Goal: Task Accomplishment & Management: Manage account settings

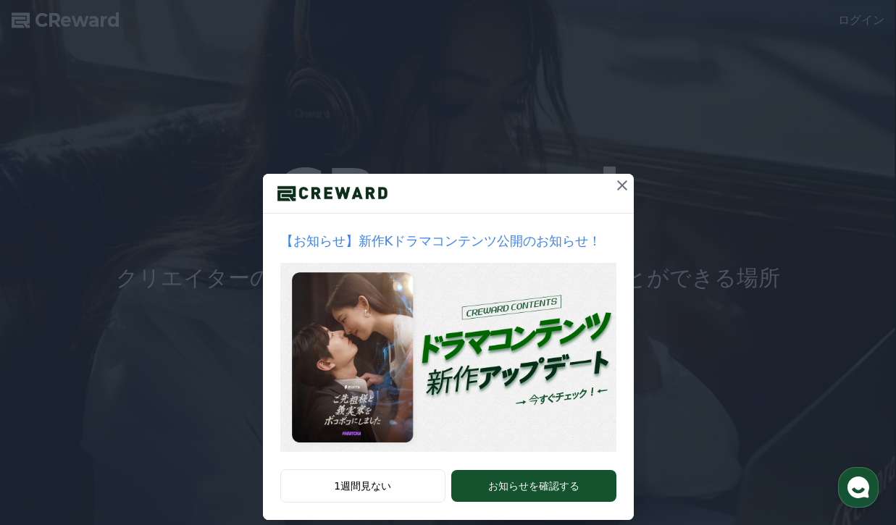
click at [619, 188] on icon at bounding box center [622, 185] width 10 height 10
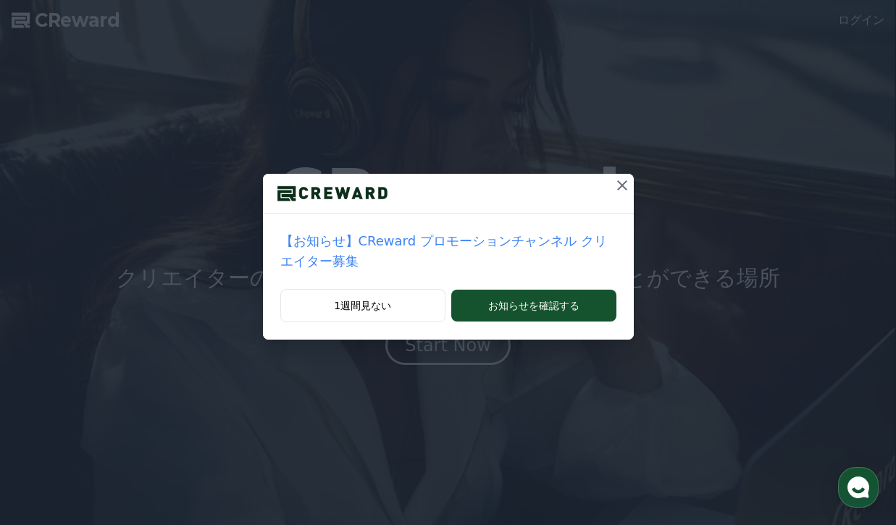
click at [622, 186] on icon at bounding box center [622, 185] width 10 height 10
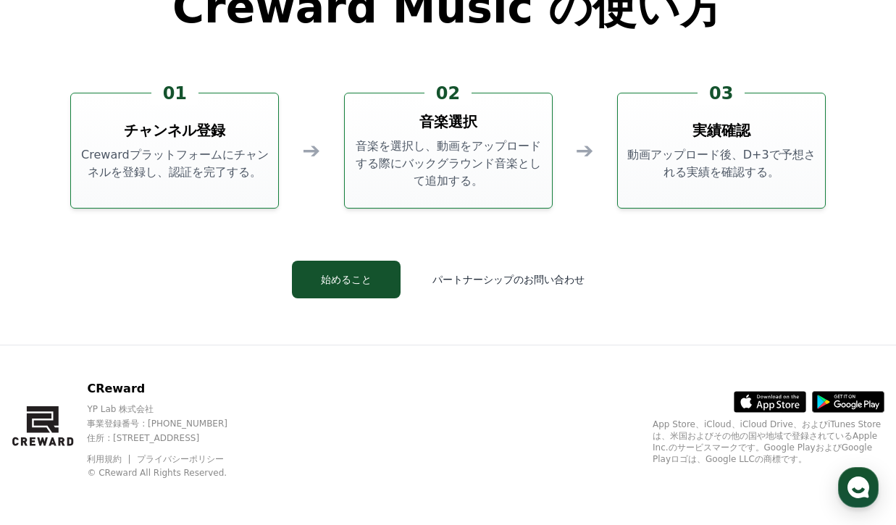
scroll to position [3923, 0]
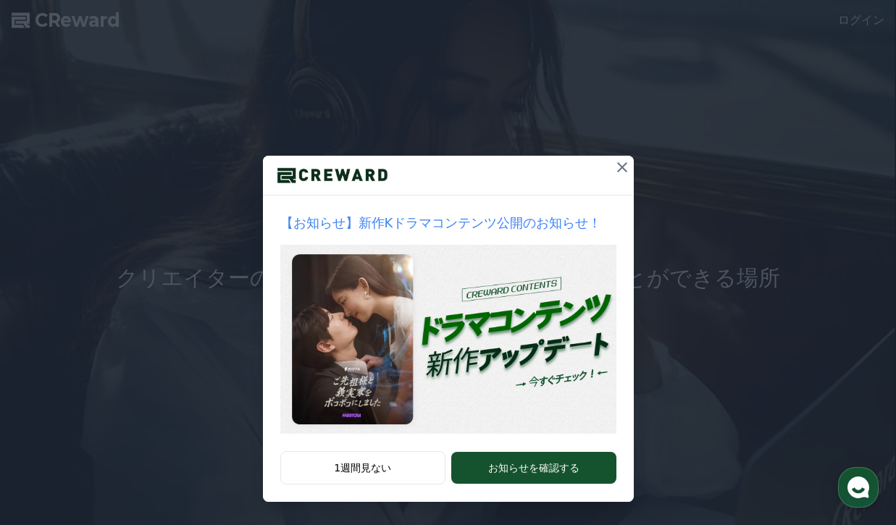
scroll to position [18, 0]
click at [623, 170] on icon at bounding box center [621, 167] width 17 height 17
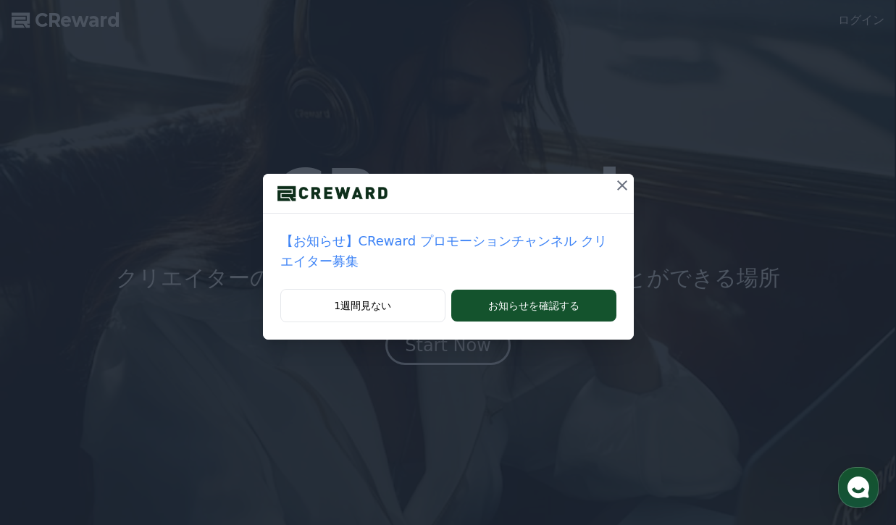
scroll to position [0, 0]
click at [626, 185] on icon at bounding box center [621, 185] width 17 height 17
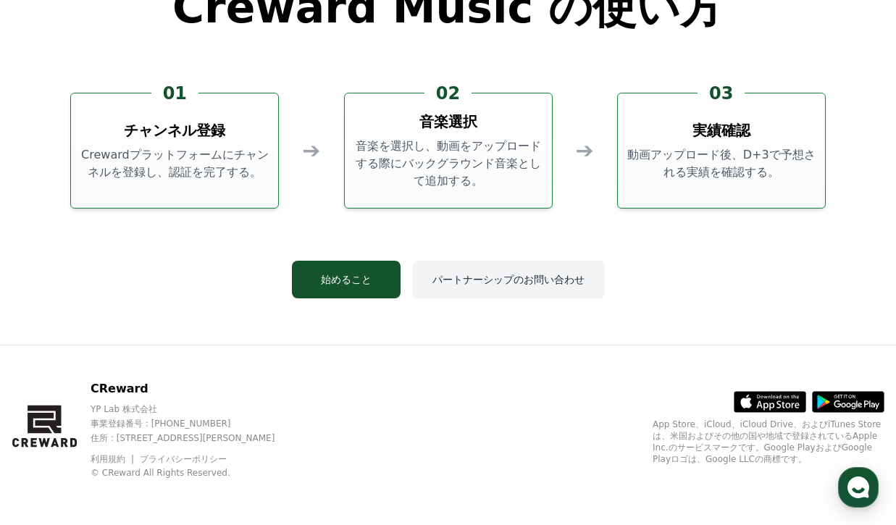
scroll to position [3923, 0]
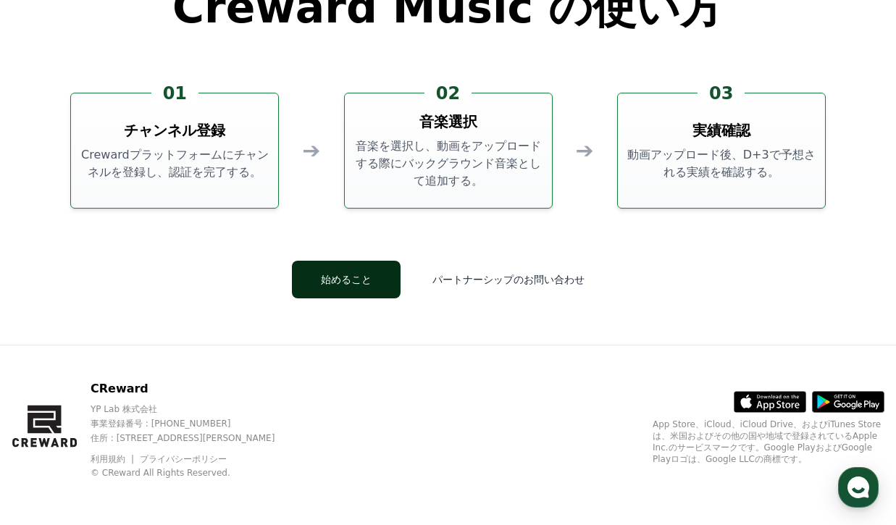
click at [337, 282] on button "始めること" at bounding box center [346, 280] width 109 height 38
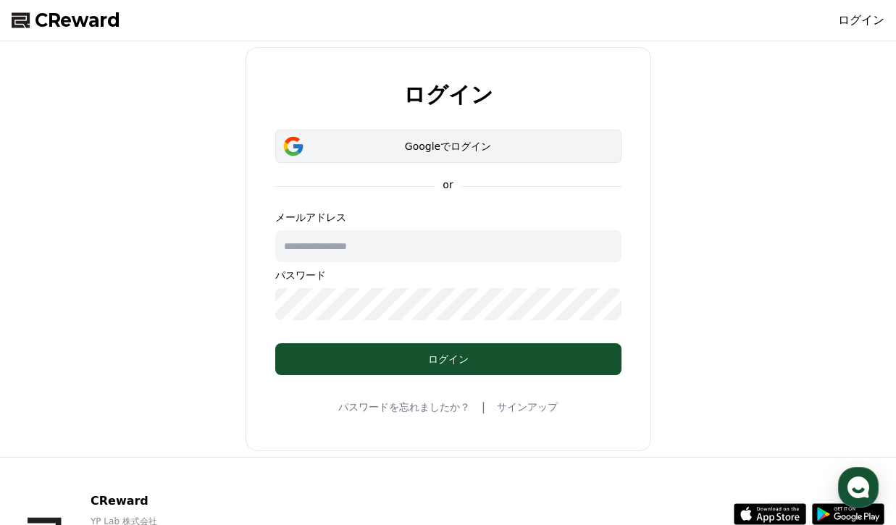
click at [448, 148] on div "Googleでログイン" at bounding box center [448, 146] width 304 height 14
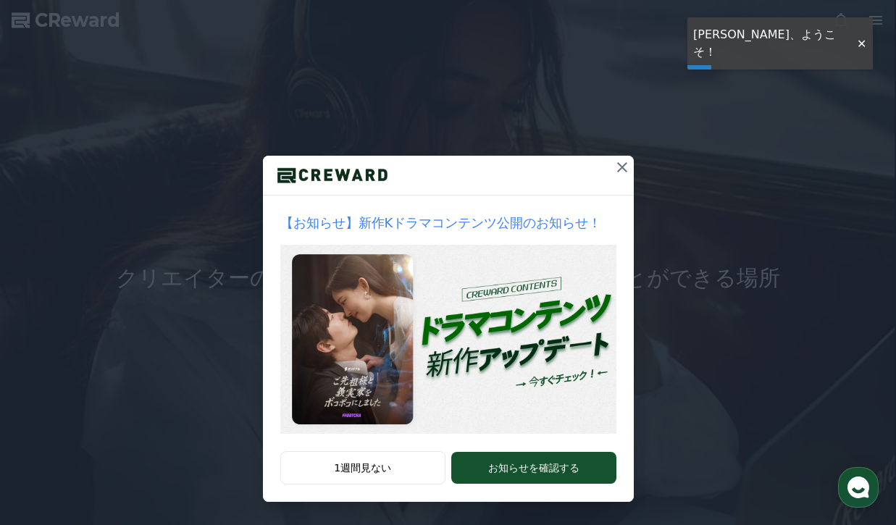
scroll to position [18, 0]
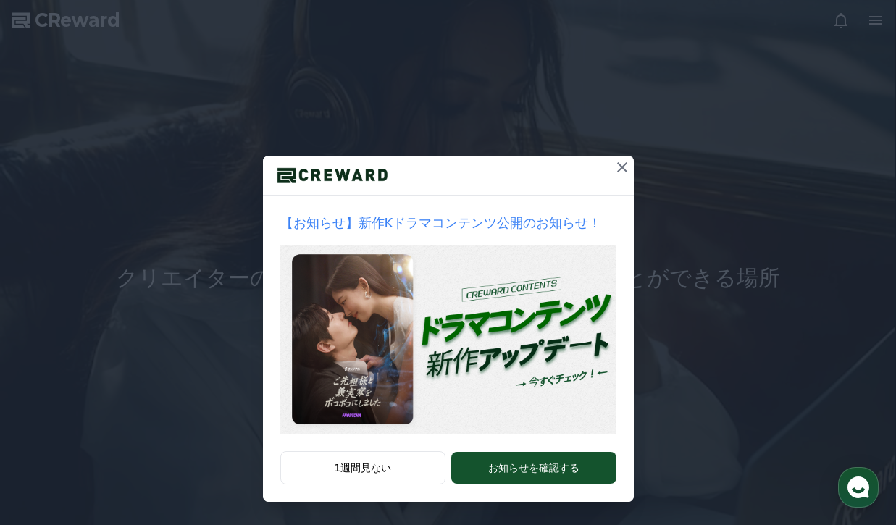
click at [622, 169] on icon at bounding box center [621, 167] width 17 height 17
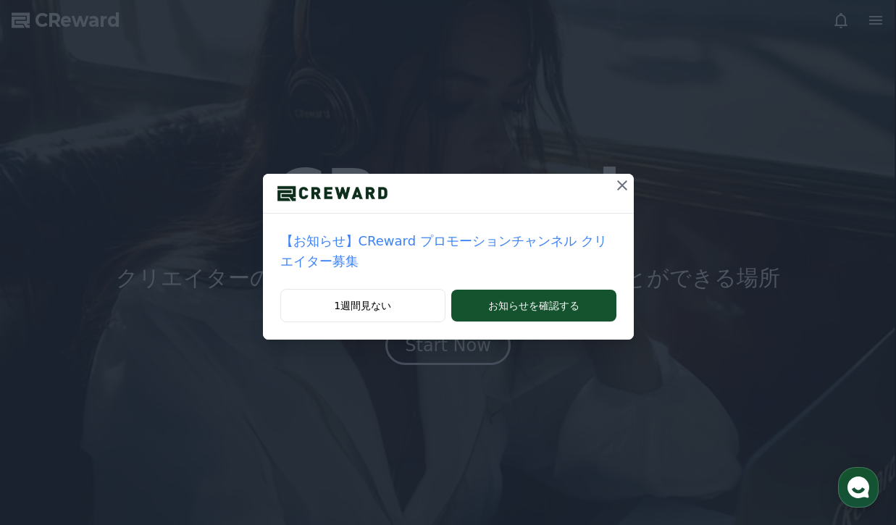
scroll to position [0, 0]
click at [623, 182] on icon at bounding box center [621, 185] width 17 height 17
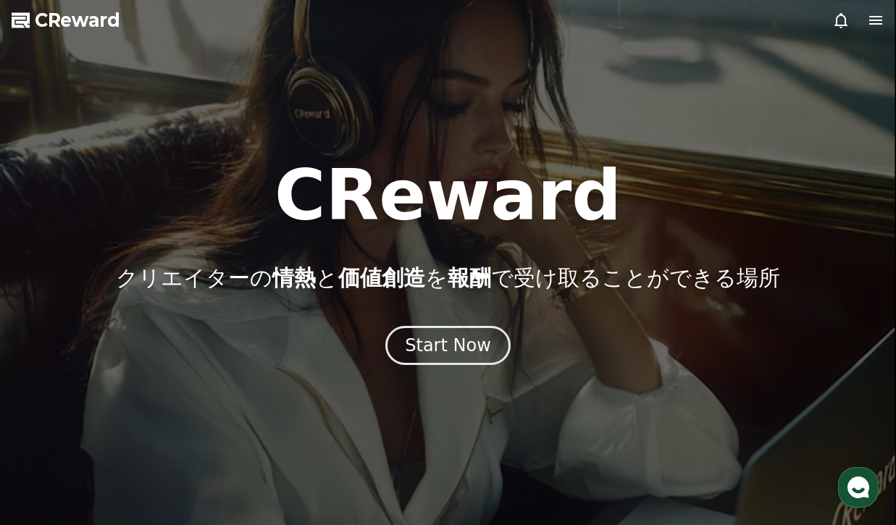
click at [879, 23] on icon at bounding box center [875, 20] width 13 height 9
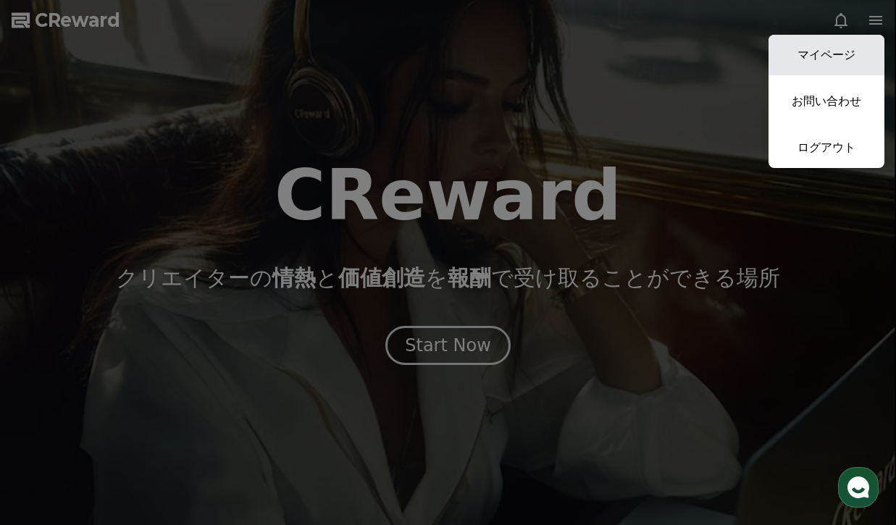
click at [842, 63] on link "マイページ" at bounding box center [826, 55] width 116 height 41
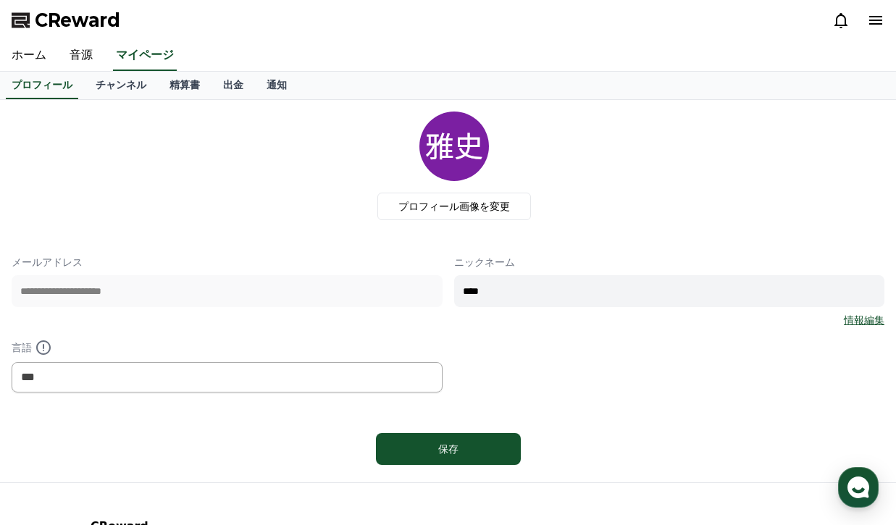
click at [553, 293] on input "****" at bounding box center [669, 291] width 431 height 32
type input "*"
type input "****"
click at [451, 216] on label "プロフィール画像を変更" at bounding box center [454, 207] width 154 height 28
click at [0, 0] on input "プロフィール画像を変更" at bounding box center [0, 0] width 0 height 0
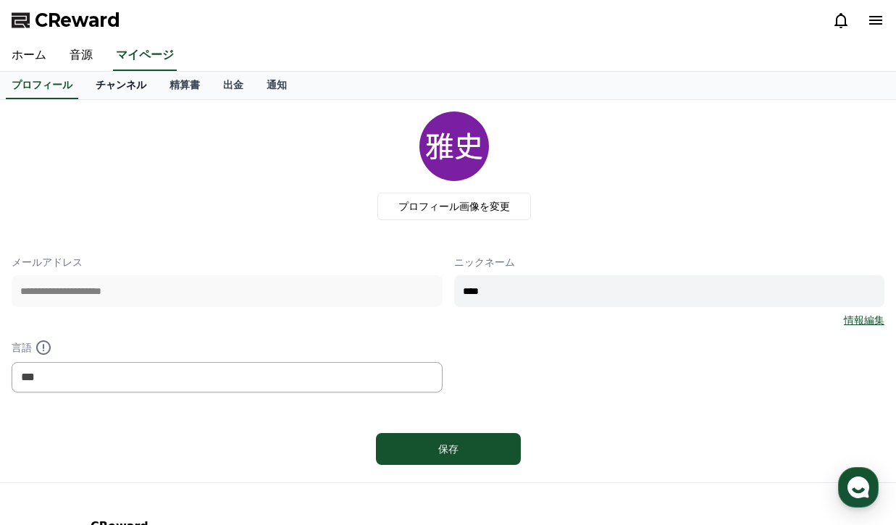
click at [125, 91] on link "チャンネル" at bounding box center [121, 86] width 74 height 28
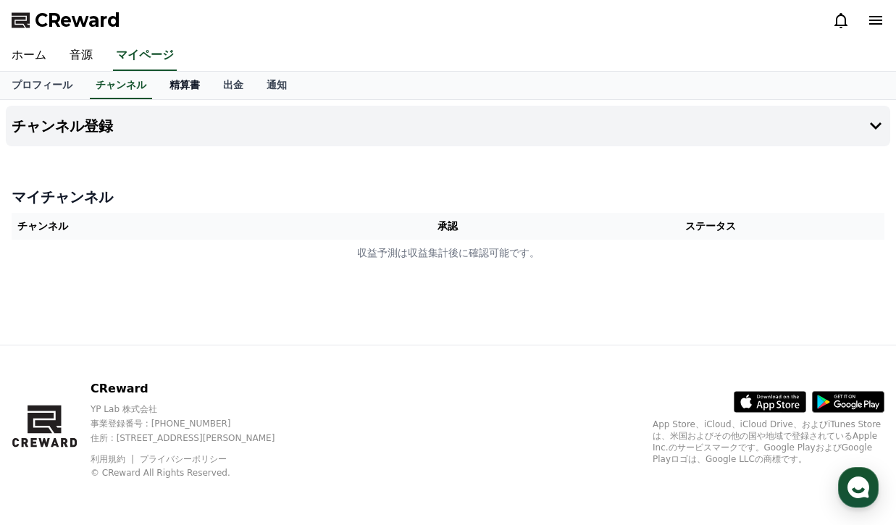
click at [189, 87] on link "精算書" at bounding box center [185, 86] width 54 height 28
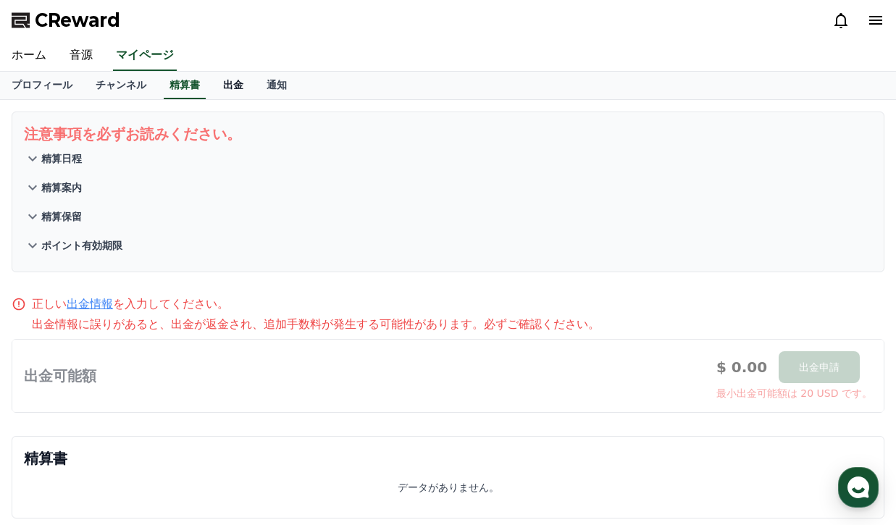
click at [235, 87] on link "出金" at bounding box center [232, 86] width 43 height 28
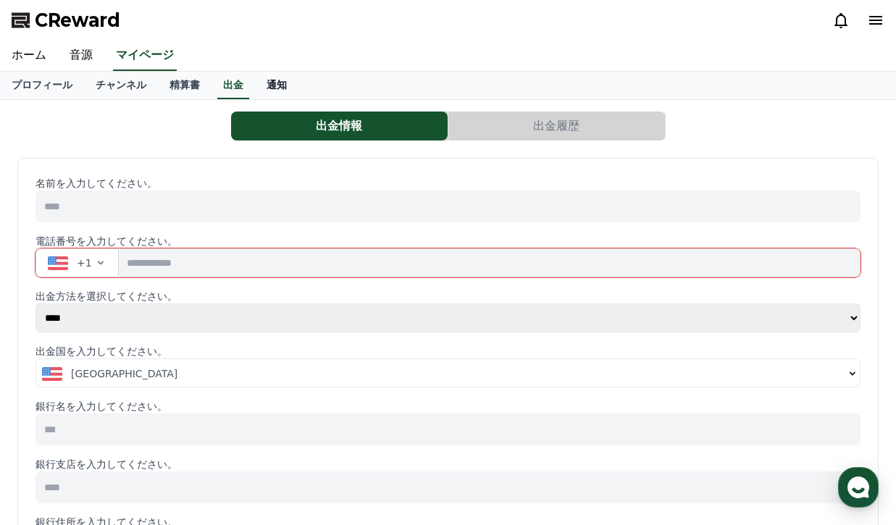
click at [274, 87] on link "通知" at bounding box center [276, 86] width 43 height 28
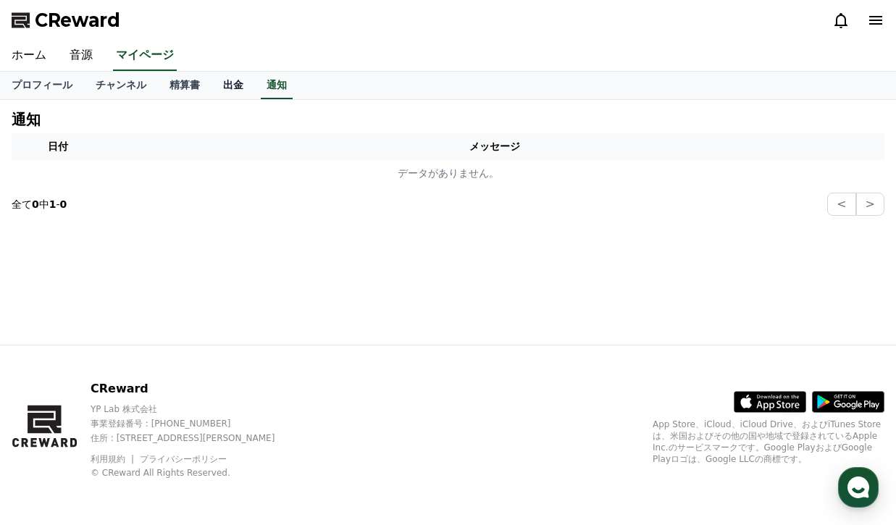
click at [216, 84] on link "出金" at bounding box center [232, 86] width 43 height 28
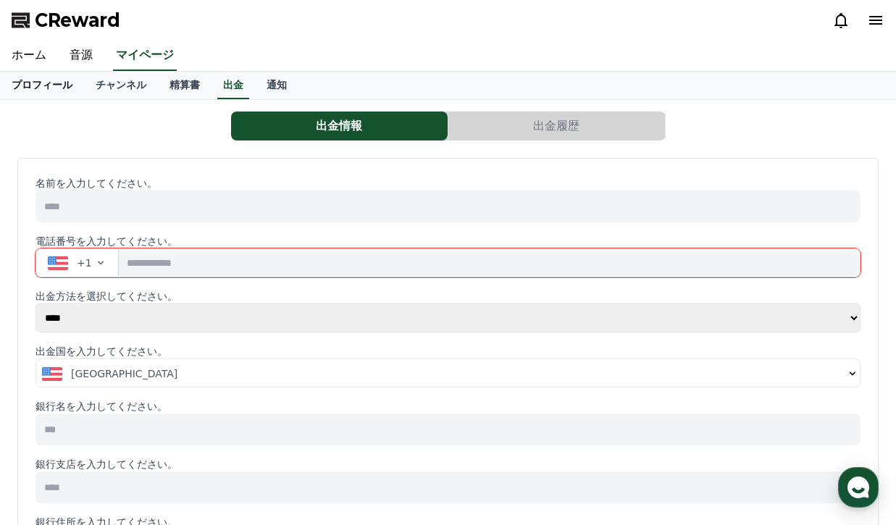
click at [43, 84] on link "プロフィール" at bounding box center [42, 86] width 84 height 28
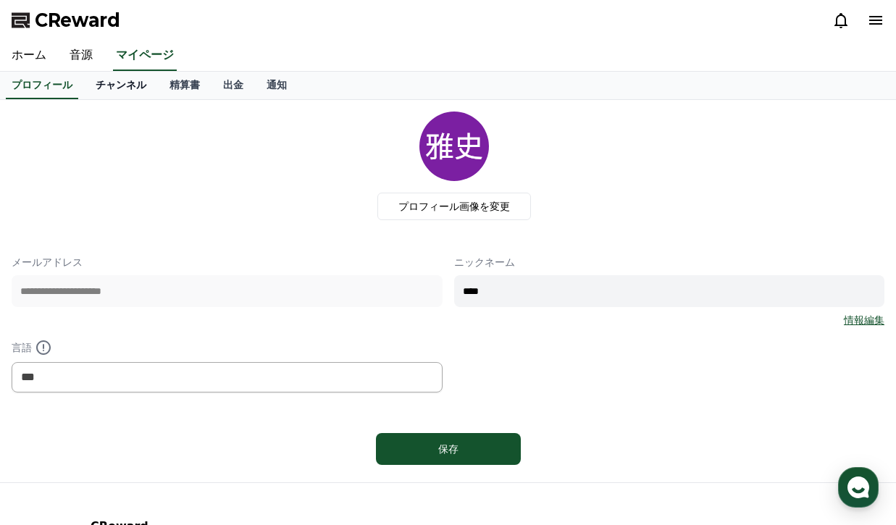
click at [114, 87] on link "チャンネル" at bounding box center [121, 86] width 74 height 28
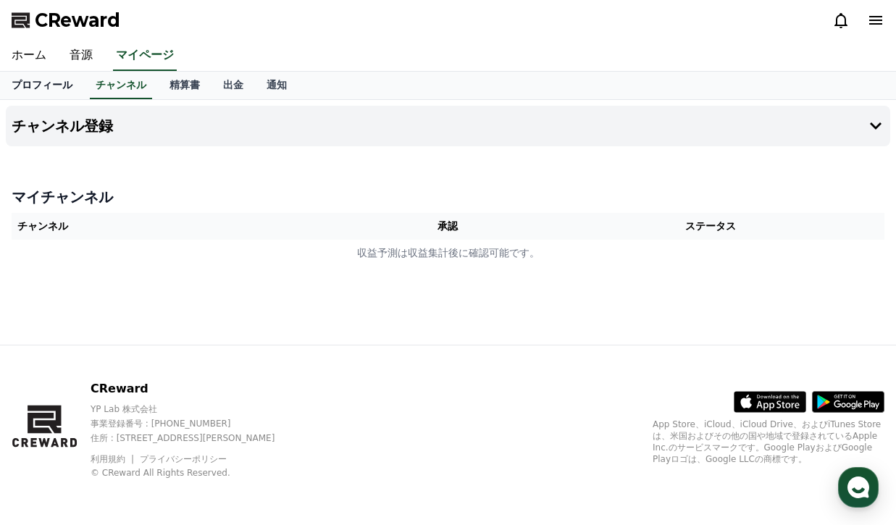
click at [59, 80] on link "プロフィール" at bounding box center [42, 86] width 84 height 28
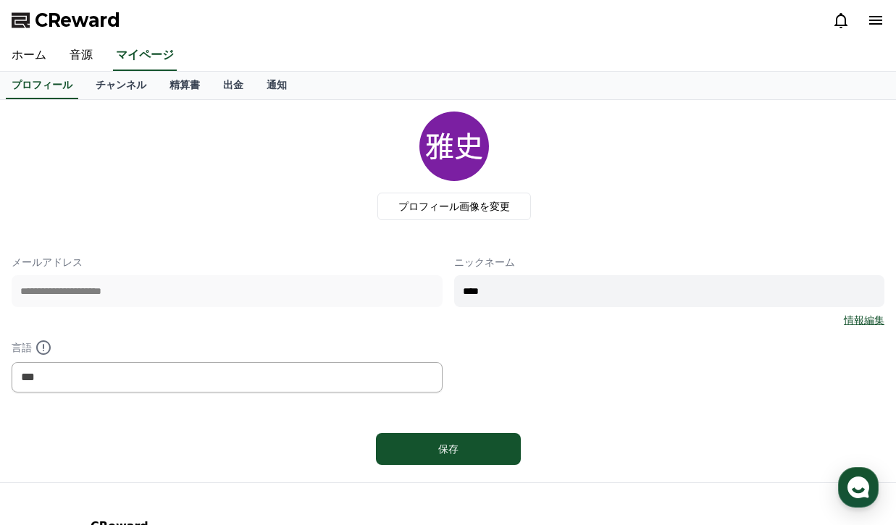
click at [474, 151] on img at bounding box center [454, 147] width 70 height 70
click at [458, 209] on label "プロフィール画像を変更" at bounding box center [454, 207] width 154 height 28
click at [0, 0] on input "プロフィール画像を変更" at bounding box center [0, 0] width 0 height 0
click at [85, 60] on link "音源" at bounding box center [81, 56] width 46 height 30
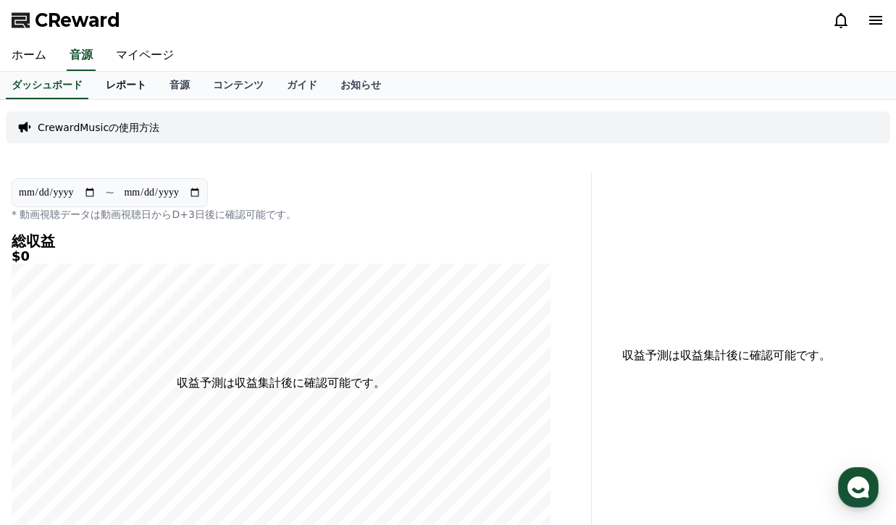
click at [130, 84] on link "レポート" at bounding box center [126, 86] width 64 height 28
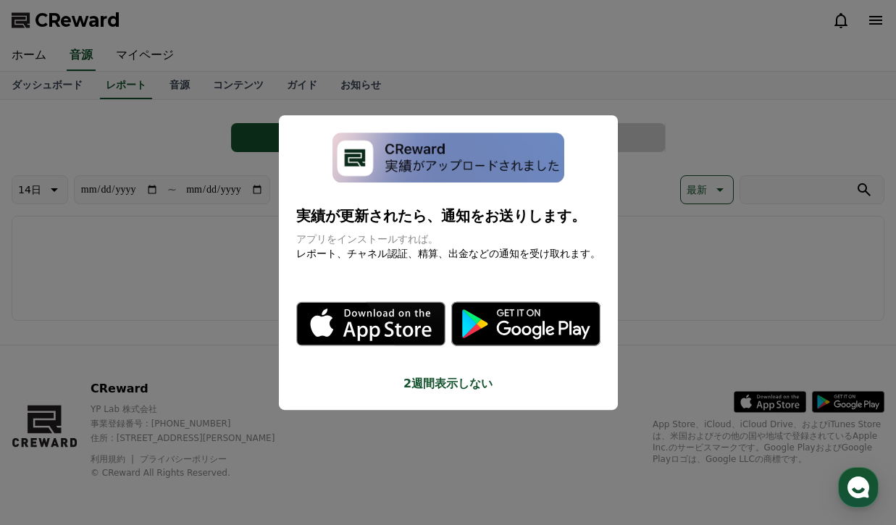
click at [172, 90] on button "close modal" at bounding box center [448, 262] width 896 height 525
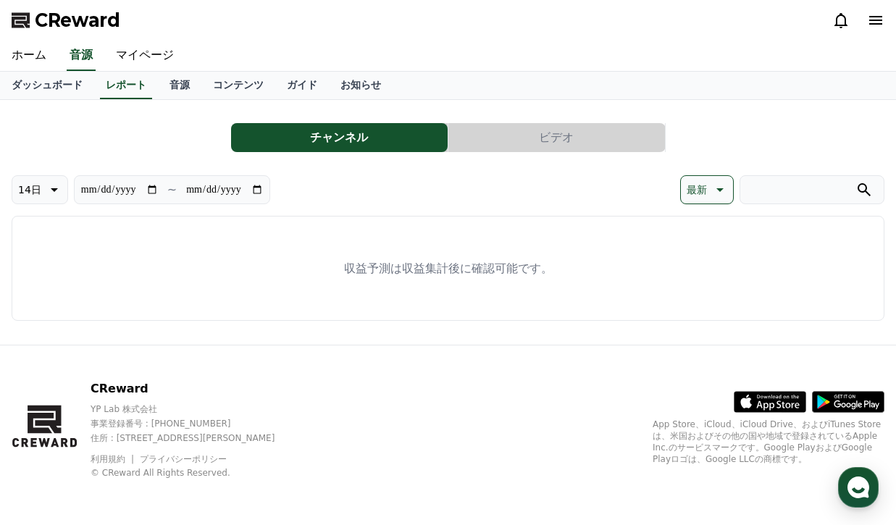
click at [172, 90] on link "音源" at bounding box center [179, 86] width 43 height 28
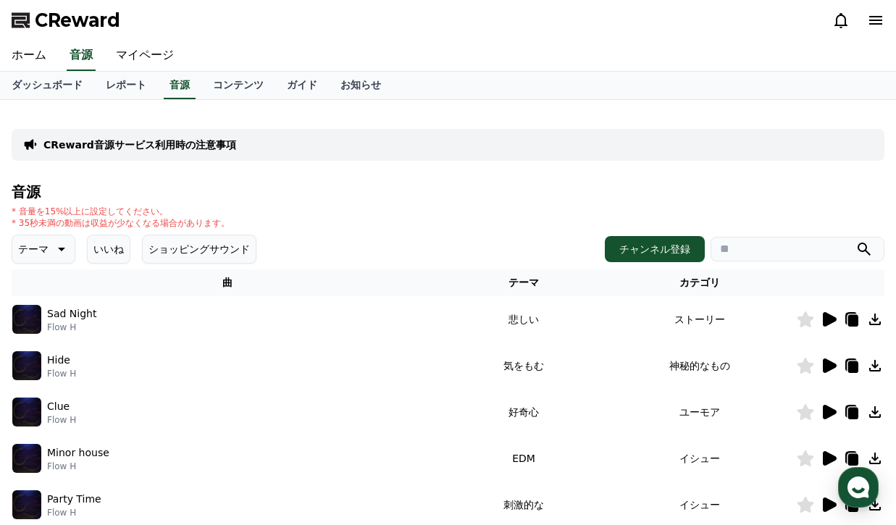
click at [823, 323] on icon at bounding box center [830, 319] width 14 height 14
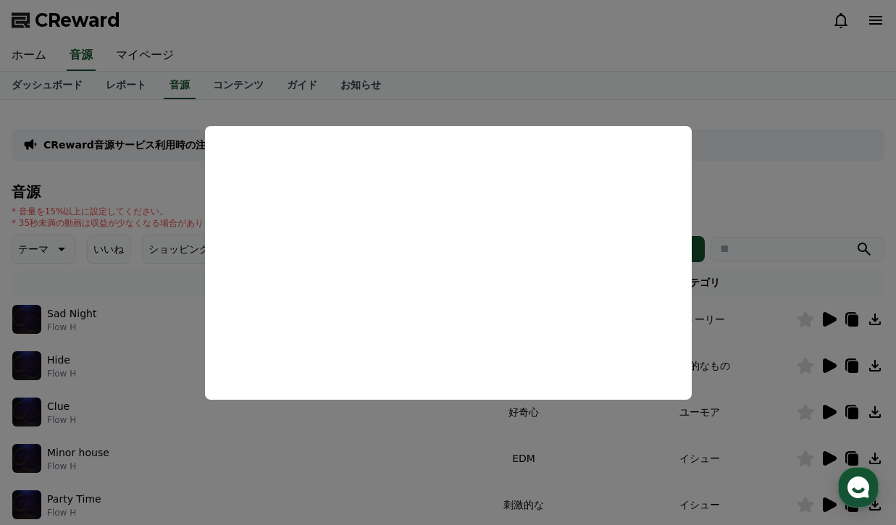
click at [415, 106] on button "close modal" at bounding box center [448, 262] width 896 height 525
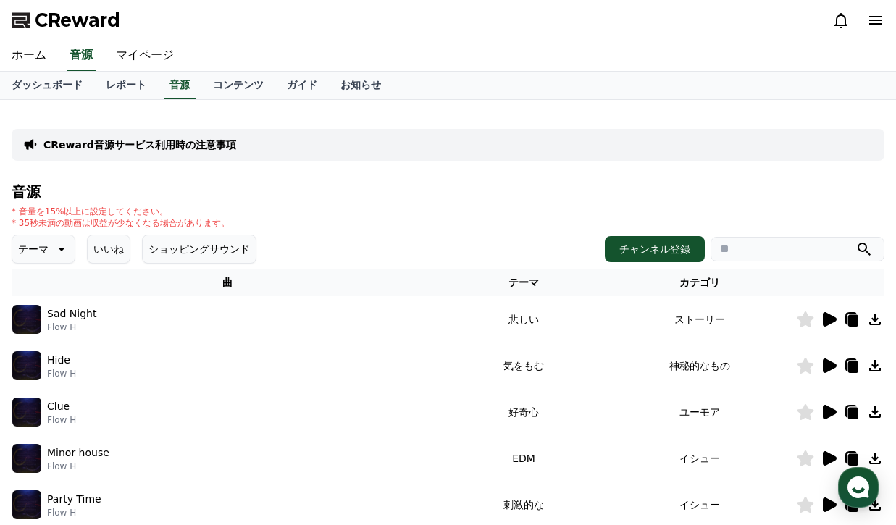
click at [415, 106] on div "CReward音源サービス利用時の注意事項 音源 * 音量を15%以上に設定してください。 * 35秒未満の動画は収益が少なくなる場合があります。 テーマ い…" at bounding box center [448, 450] width 884 height 689
click at [826, 367] on icon at bounding box center [830, 365] width 14 height 14
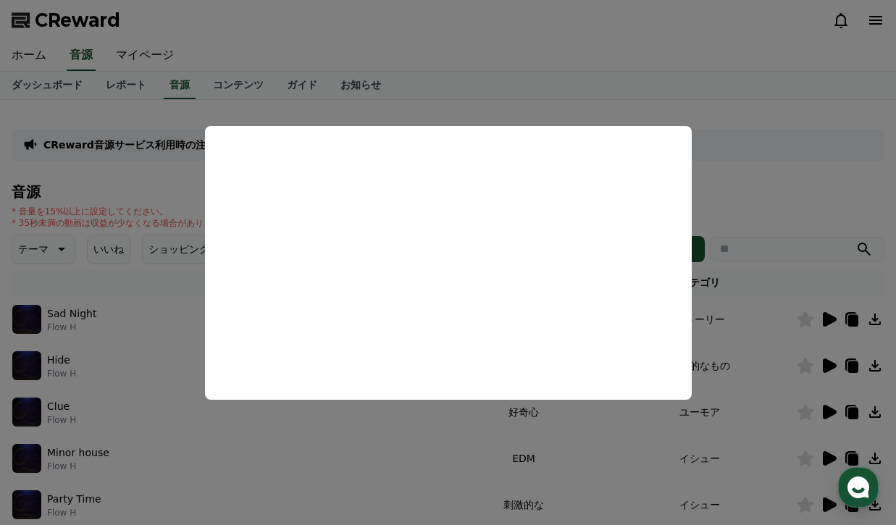
click at [763, 170] on button "close modal" at bounding box center [448, 262] width 896 height 525
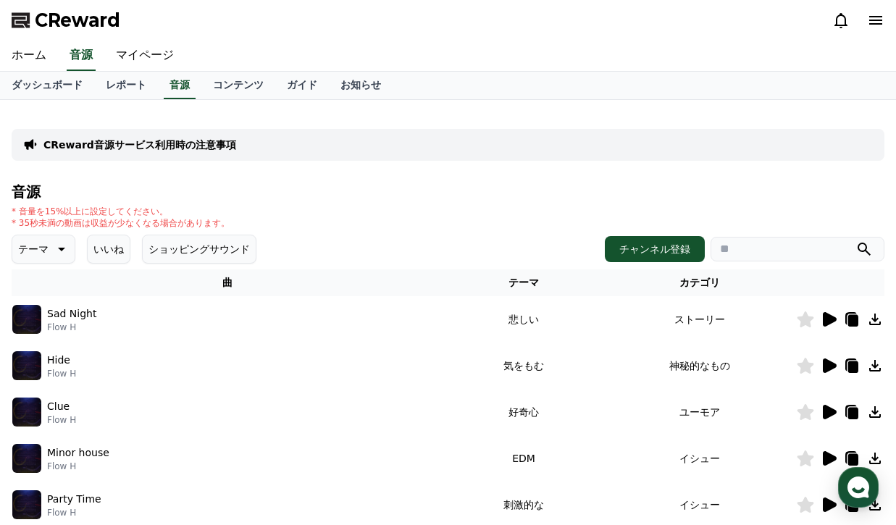
click at [763, 170] on div "CReward音源サービス利用時の注意事項 音源 * 音量を15%以上に設定してください。 * 35秒未満の動画は収益が少なくなる場合があります。 テーマ い…" at bounding box center [448, 450] width 873 height 677
click at [43, 59] on link "ホーム" at bounding box center [29, 56] width 58 height 30
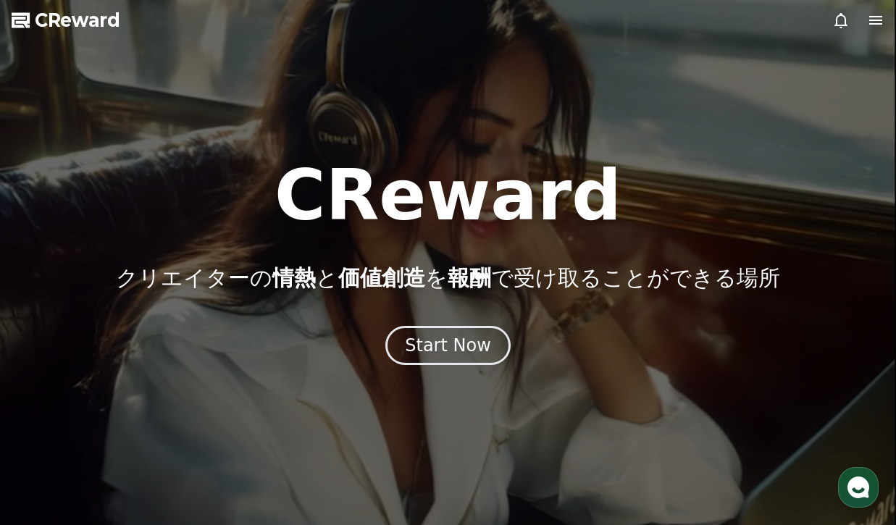
click at [874, 25] on icon at bounding box center [875, 20] width 13 height 9
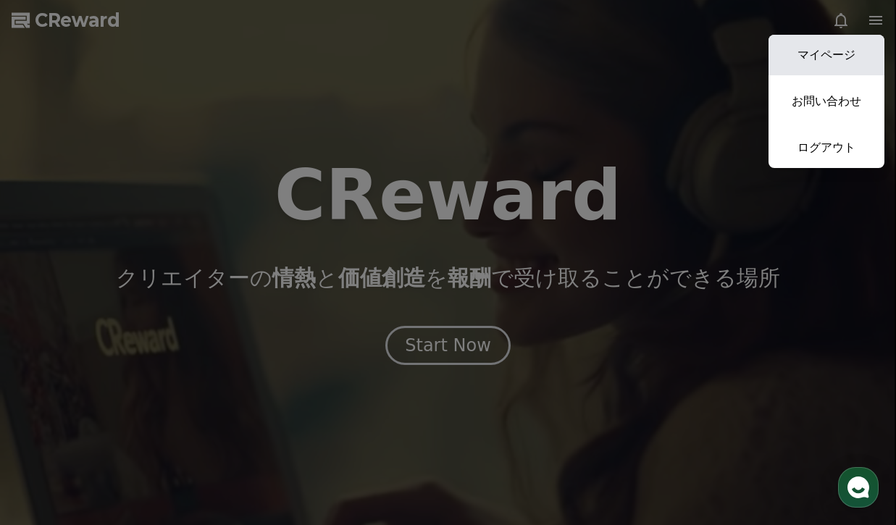
click at [813, 66] on link "マイページ" at bounding box center [826, 55] width 116 height 41
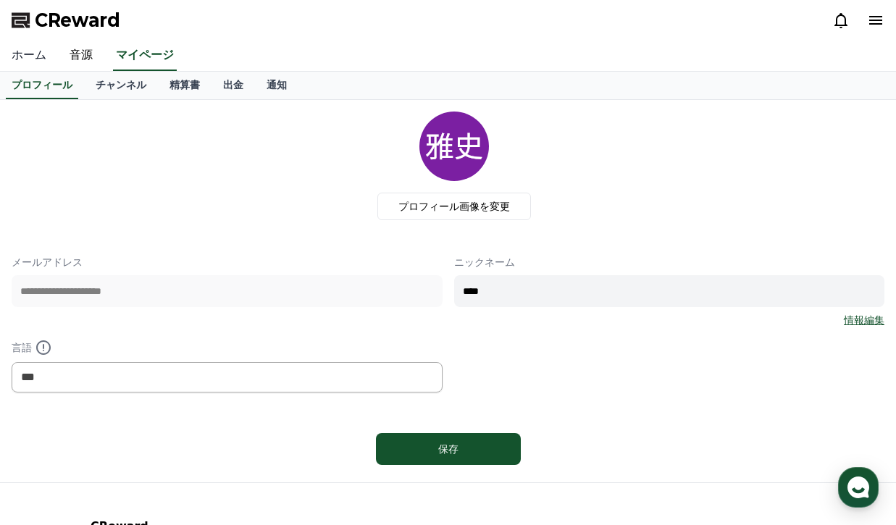
click at [25, 52] on link "ホーム" at bounding box center [29, 56] width 58 height 30
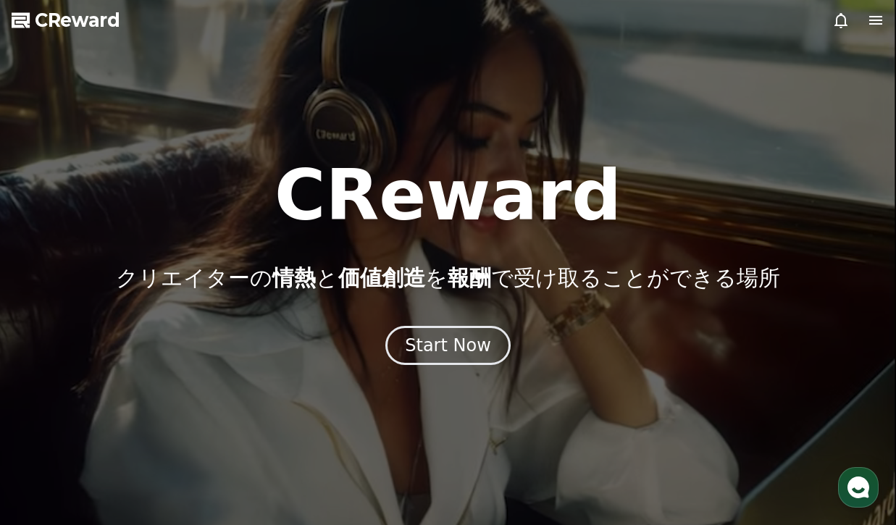
click at [874, 22] on icon at bounding box center [875, 20] width 17 height 17
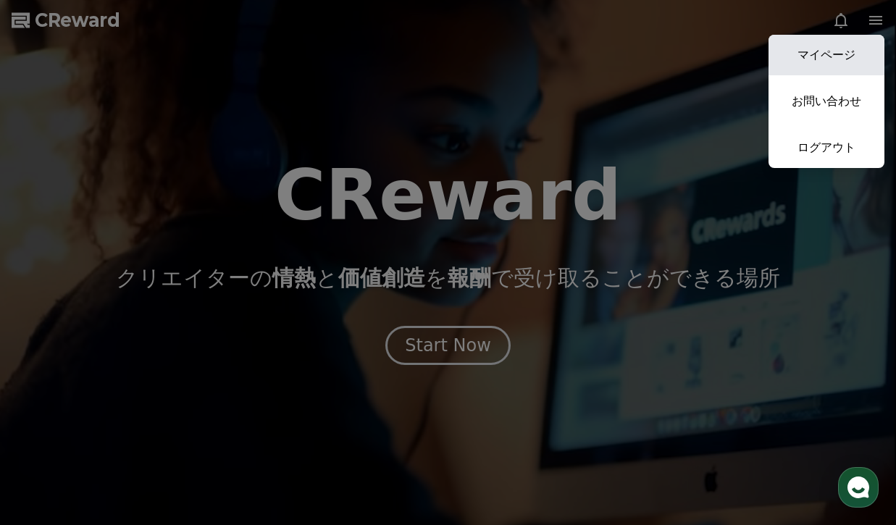
click at [830, 62] on link "マイページ" at bounding box center [826, 55] width 116 height 41
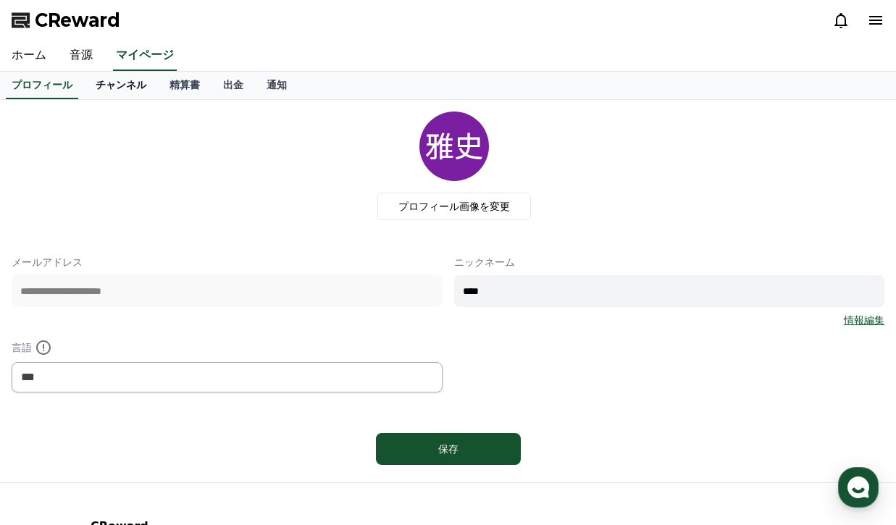
click at [112, 81] on link "チャンネル" at bounding box center [121, 86] width 74 height 28
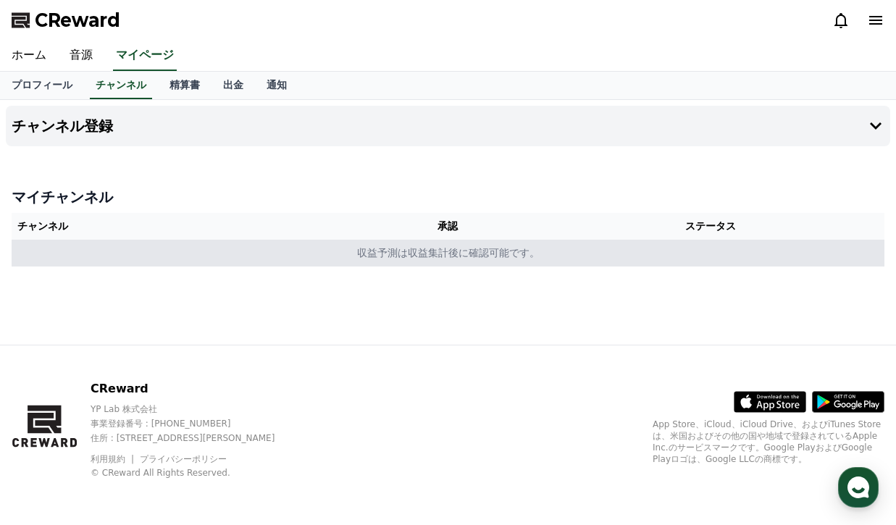
click at [533, 256] on td "収益予測は収益集計後に確認可能です。" at bounding box center [448, 253] width 873 height 27
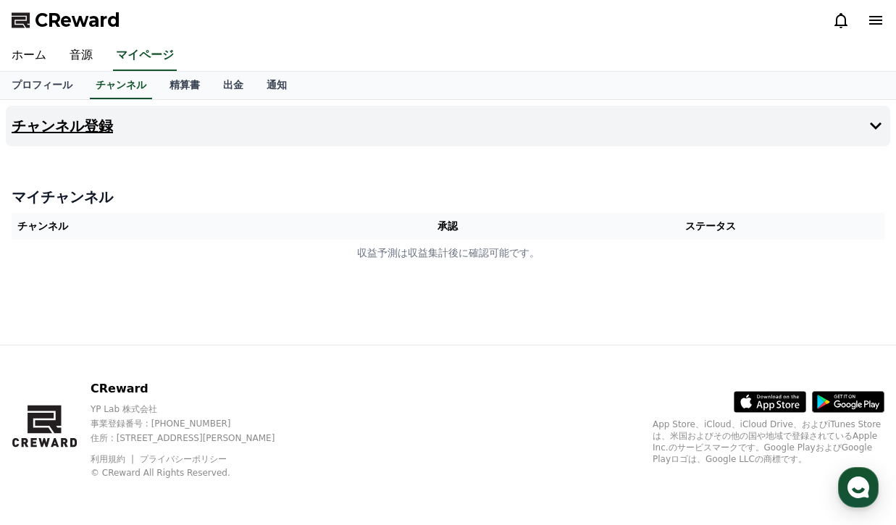
click at [878, 130] on icon at bounding box center [875, 125] width 17 height 17
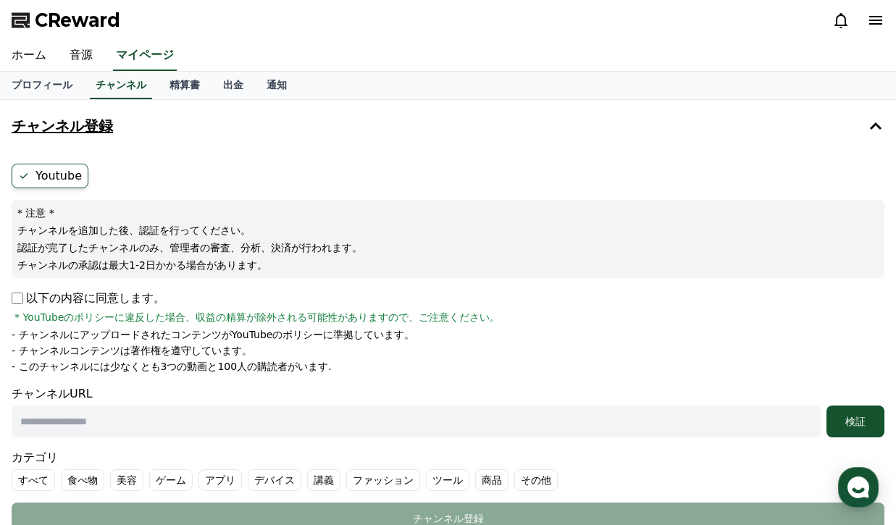
click at [881, 20] on icon at bounding box center [875, 20] width 13 height 9
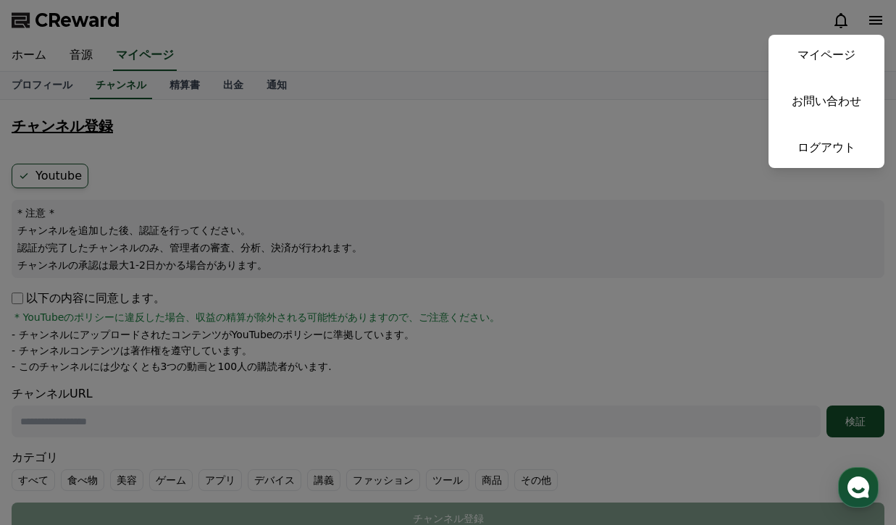
click at [654, 120] on button "close" at bounding box center [448, 262] width 896 height 525
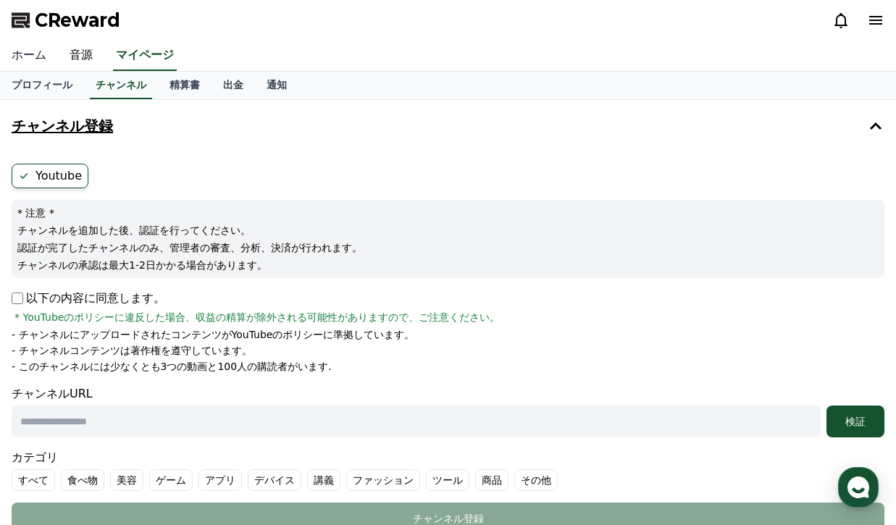
click at [35, 56] on link "ホーム" at bounding box center [29, 56] width 58 height 30
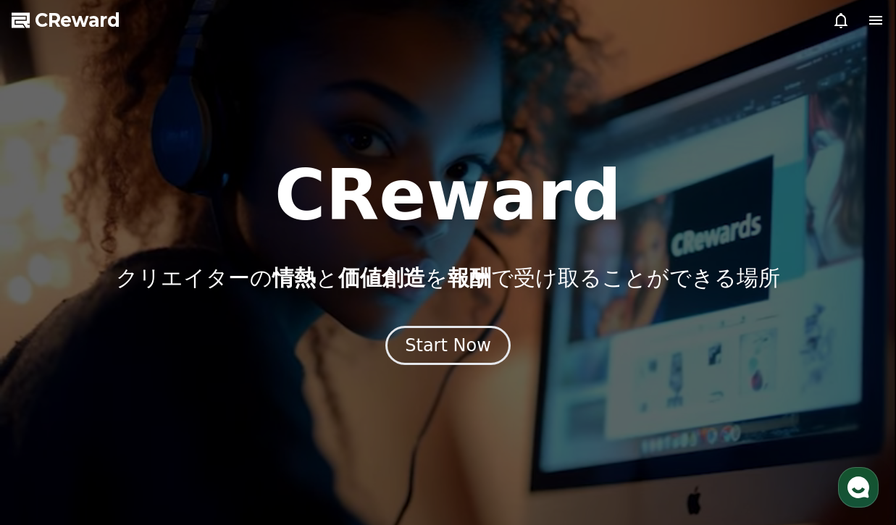
click at [873, 21] on icon at bounding box center [875, 20] width 13 height 9
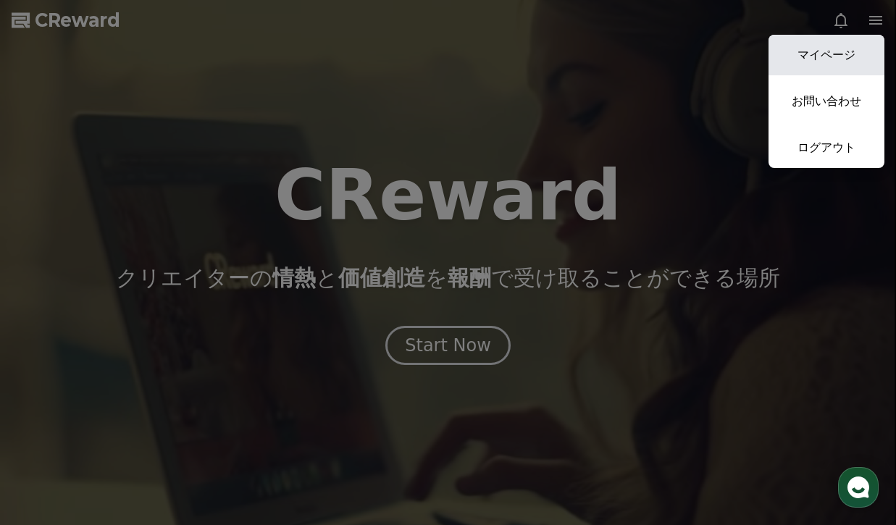
click at [847, 63] on link "マイページ" at bounding box center [826, 55] width 116 height 41
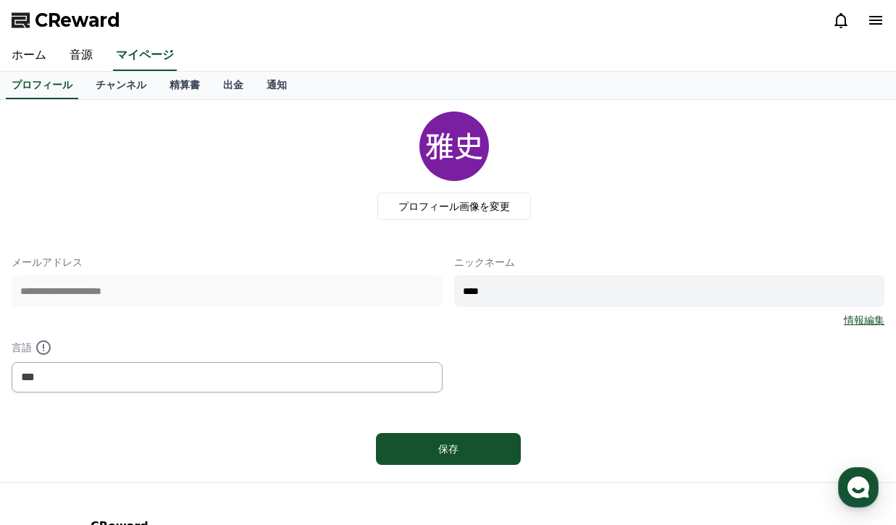
click at [524, 291] on input "****" at bounding box center [669, 291] width 431 height 32
type input "*"
type input "******"
click at [473, 203] on label "プロフィール画像を変更" at bounding box center [454, 207] width 154 height 28
click at [0, 0] on input "プロフィール画像を変更" at bounding box center [0, 0] width 0 height 0
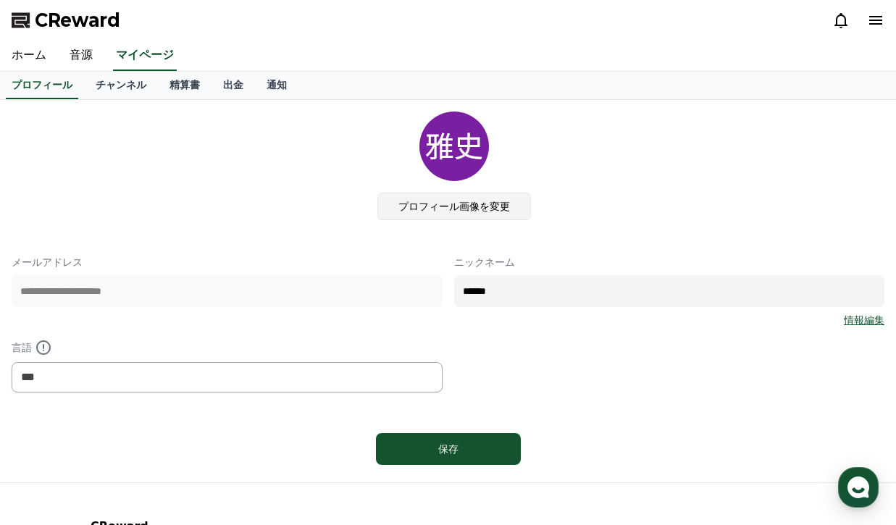
click at [457, 203] on label "プロフィール画像を変更" at bounding box center [454, 207] width 154 height 28
click at [0, 0] on input "プロフィール画像を変更" at bounding box center [0, 0] width 0 height 0
click at [453, 206] on label "プロフィール画像を変更" at bounding box center [454, 207] width 154 height 28
click at [0, 0] on input "プロフィール画像を変更" at bounding box center [0, 0] width 0 height 0
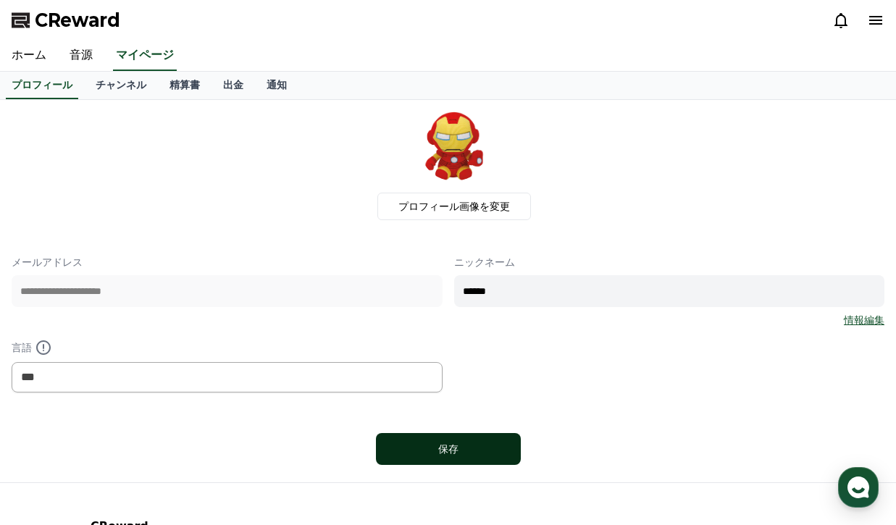
click at [442, 440] on button "保存" at bounding box center [448, 449] width 145 height 32
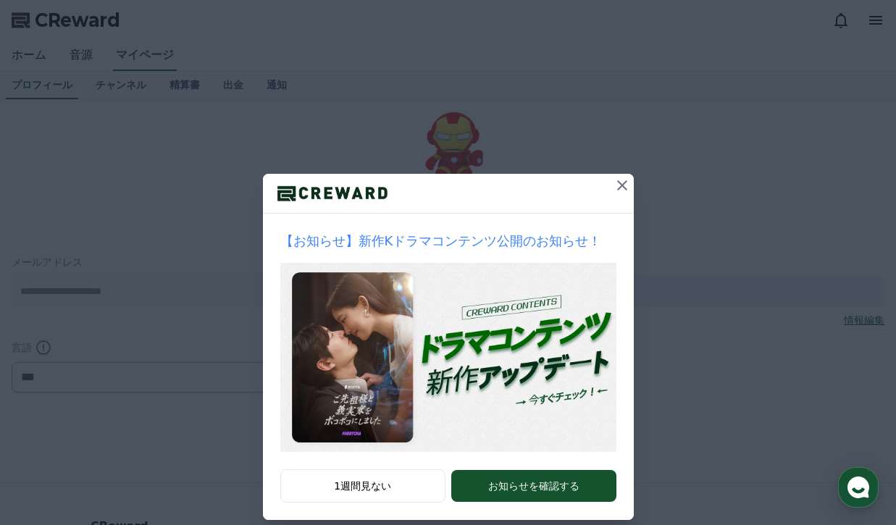
click at [623, 187] on icon at bounding box center [622, 185] width 10 height 10
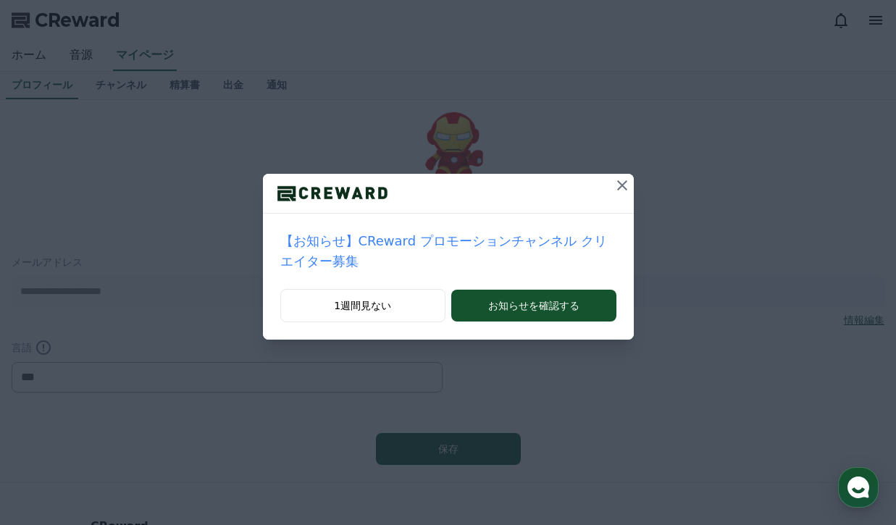
click at [623, 187] on icon at bounding box center [622, 185] width 10 height 10
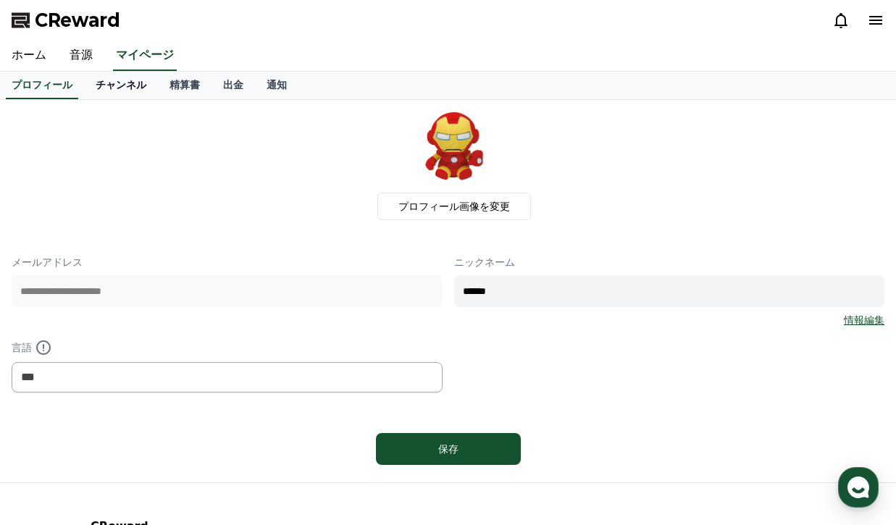
click at [120, 84] on link "チャンネル" at bounding box center [121, 86] width 74 height 28
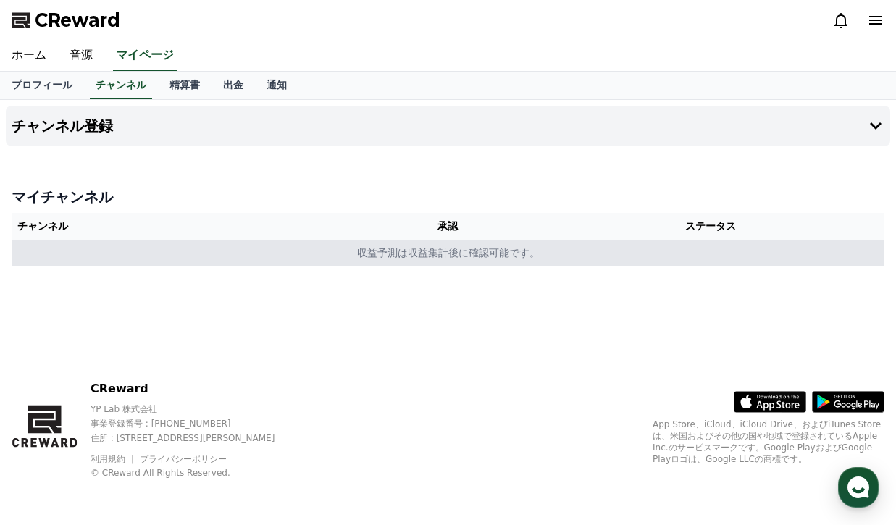
click at [454, 254] on td "収益予測は収益集計後に確認可能です。" at bounding box center [448, 253] width 873 height 27
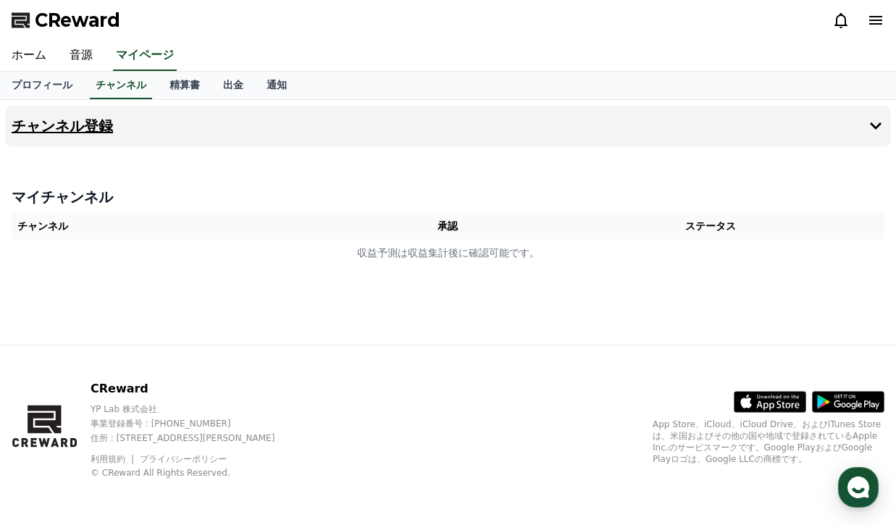
click at [866, 137] on button "チャンネル登録" at bounding box center [448, 126] width 884 height 41
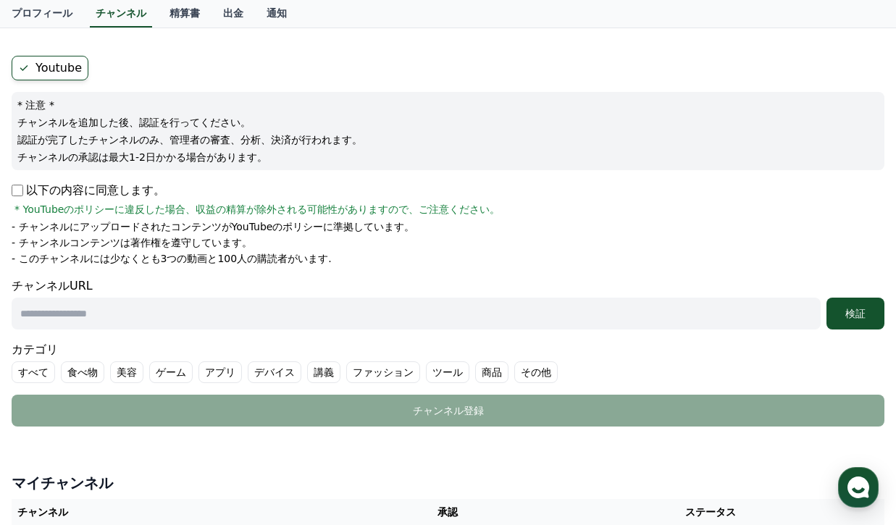
scroll to position [118, 0]
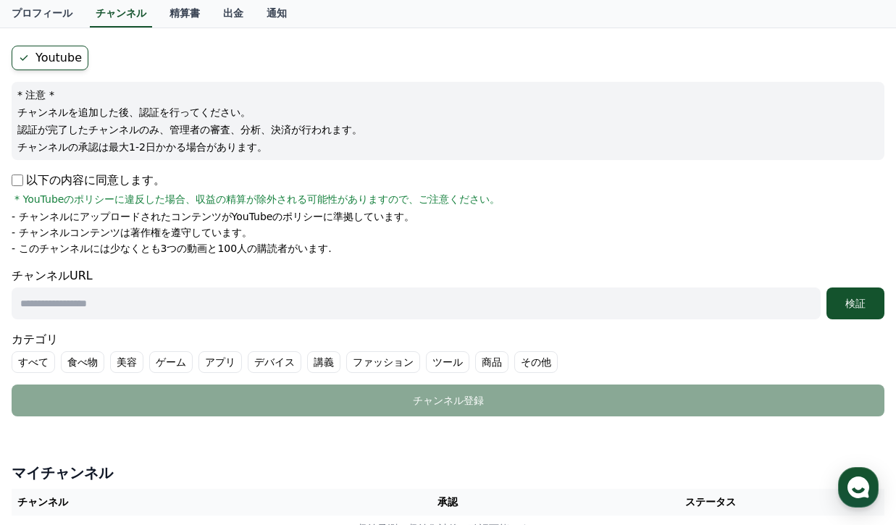
click at [62, 67] on label "Youtube" at bounding box center [50, 58] width 77 height 25
click at [53, 54] on label "Youtube" at bounding box center [50, 58] width 77 height 25
click at [101, 306] on input "text" at bounding box center [416, 303] width 809 height 32
type input "*"
type input "**********"
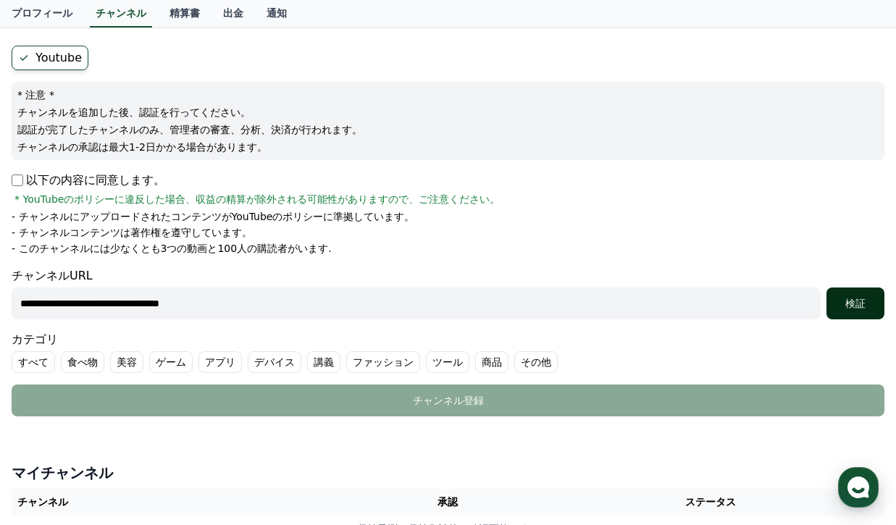
click at [865, 304] on div "検証" at bounding box center [855, 303] width 46 height 14
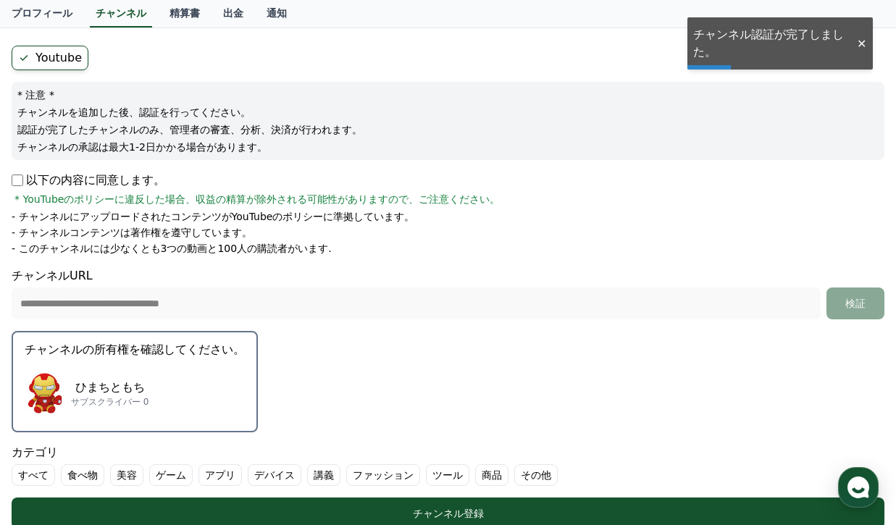
click at [167, 405] on div "ひまちともち サブスクライバー 0" at bounding box center [135, 393] width 220 height 58
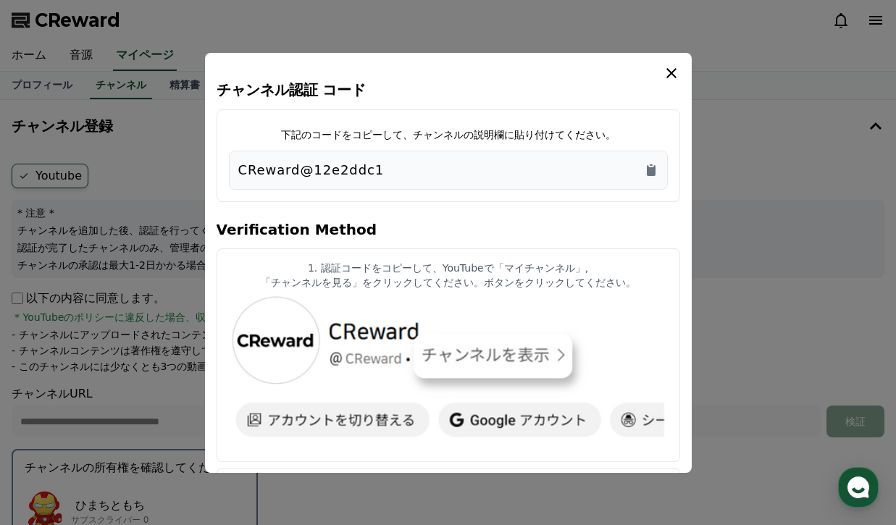
scroll to position [0, 0]
click at [650, 169] on icon "Copy to clipboard" at bounding box center [651, 170] width 9 height 11
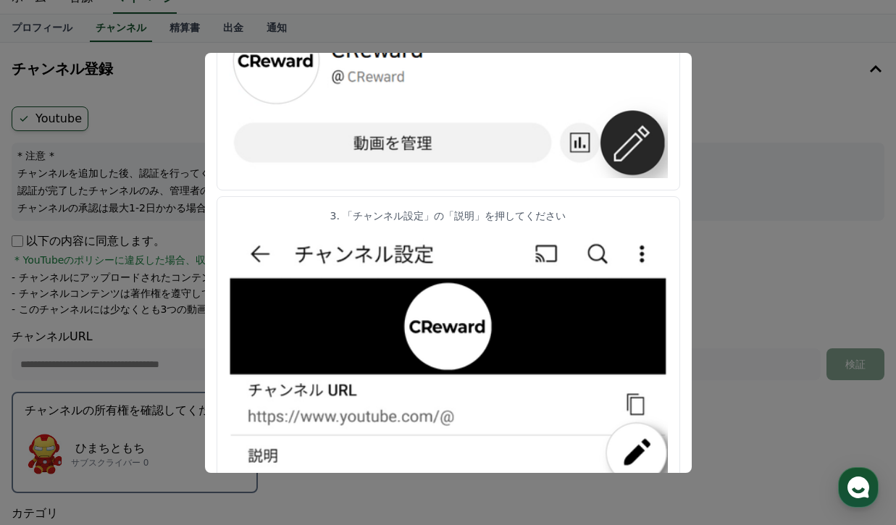
scroll to position [458, 0]
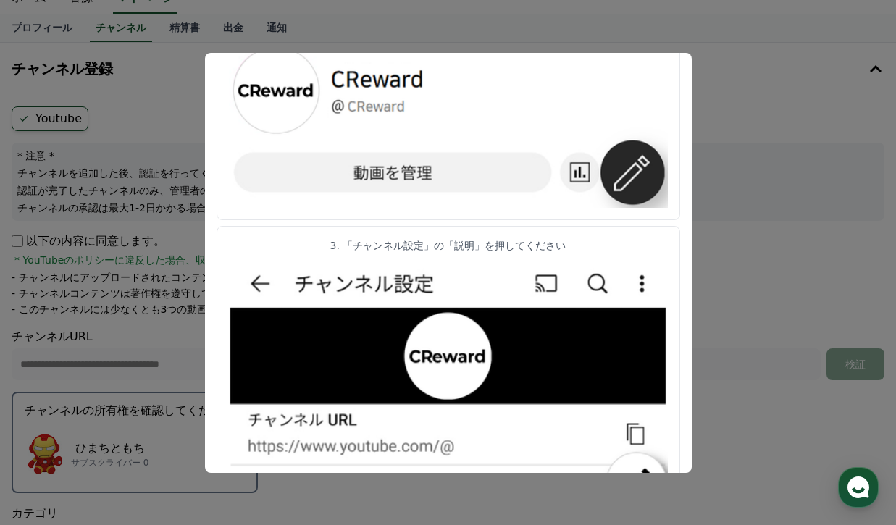
click at [172, 238] on button "close modal" at bounding box center [448, 262] width 896 height 525
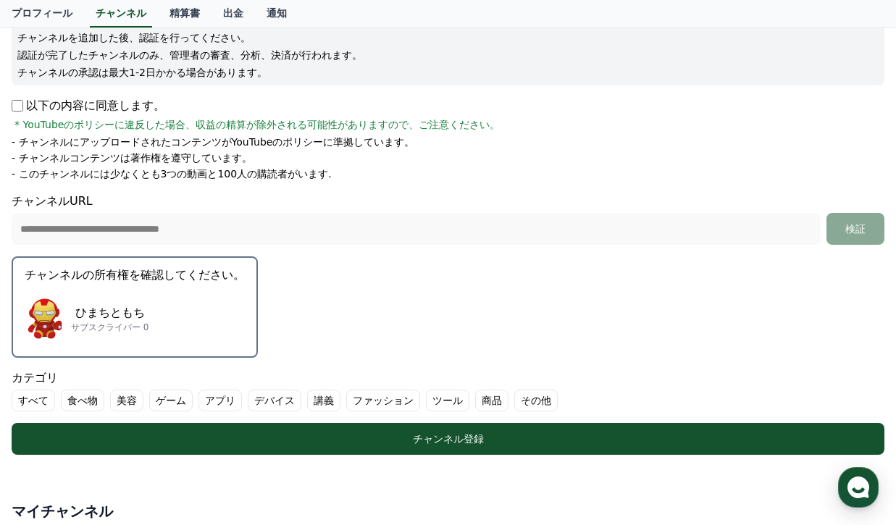
scroll to position [193, 0]
click at [134, 295] on div "ひまちともち サブスクライバー 0" at bounding box center [135, 319] width 220 height 58
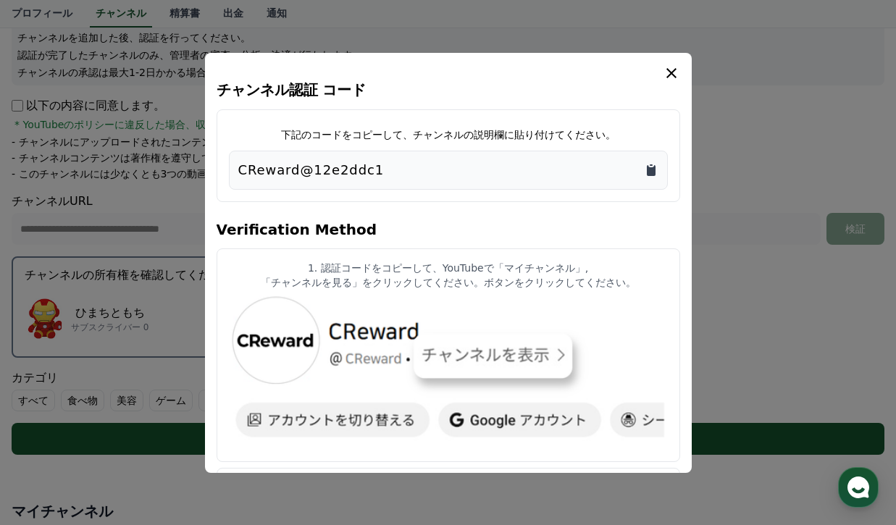
click at [653, 170] on icon "Copy to clipboard" at bounding box center [651, 170] width 9 height 11
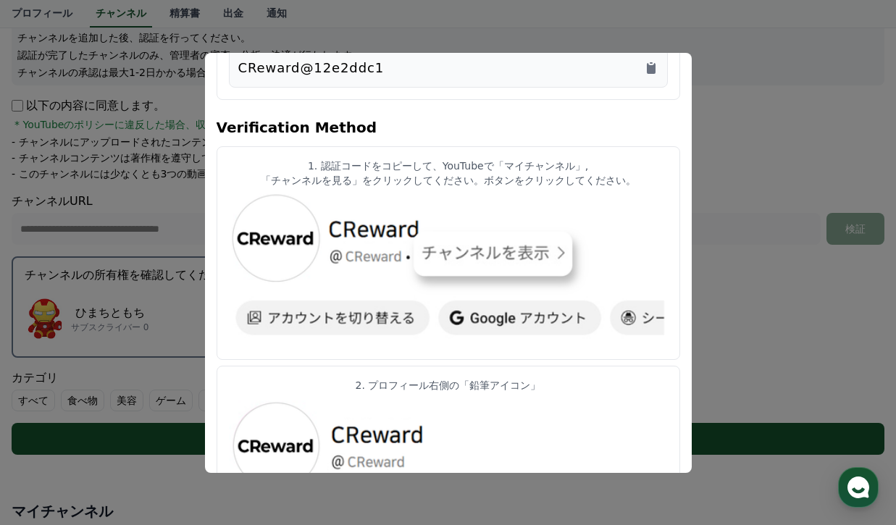
scroll to position [104, 0]
